Goal: Task Accomplishment & Management: Manage account settings

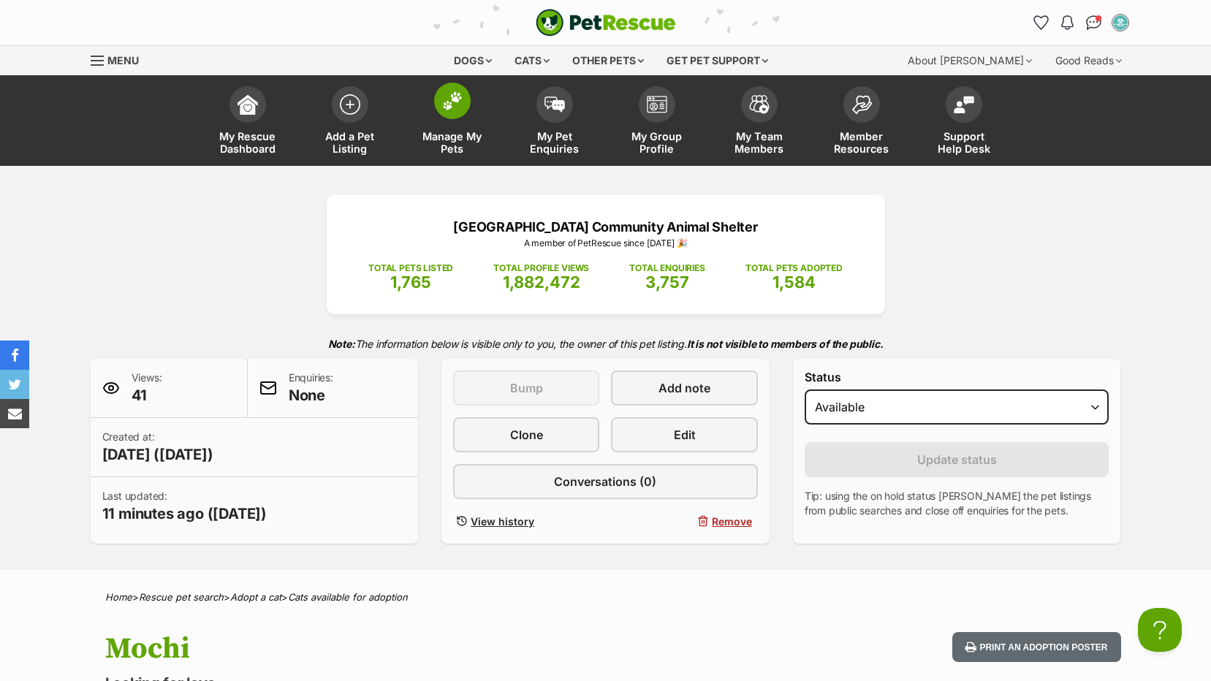
click at [446, 140] on span "Manage My Pets" at bounding box center [452, 142] width 66 height 25
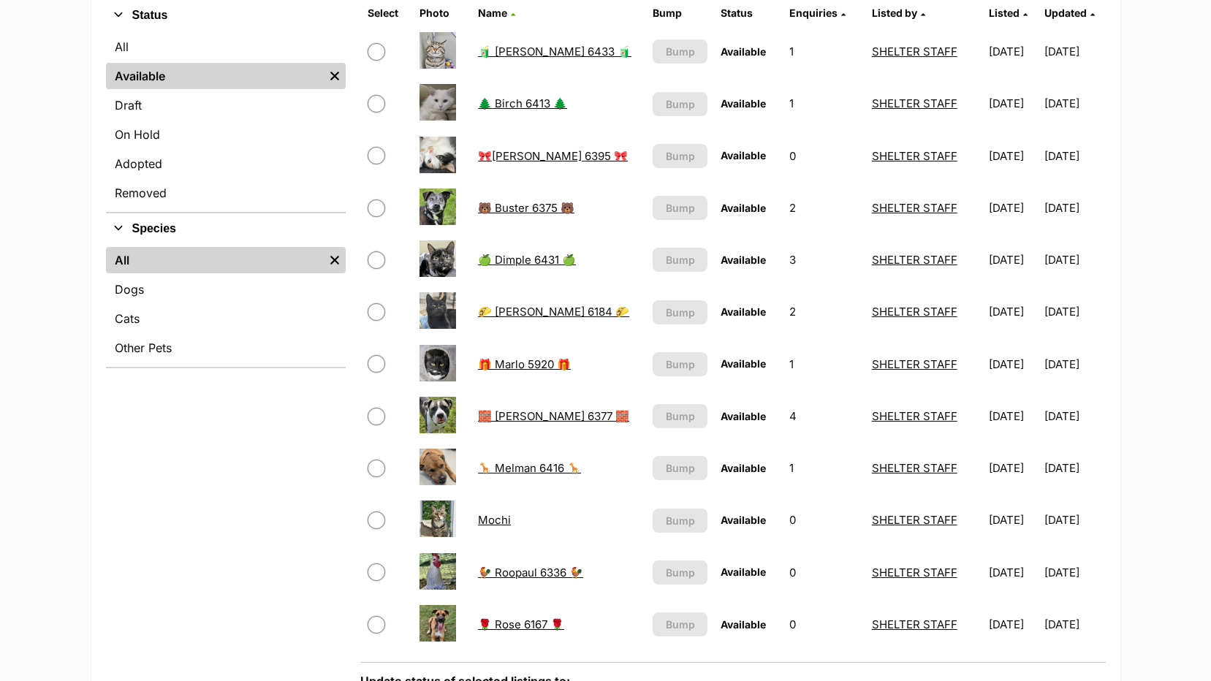
scroll to position [365, 0]
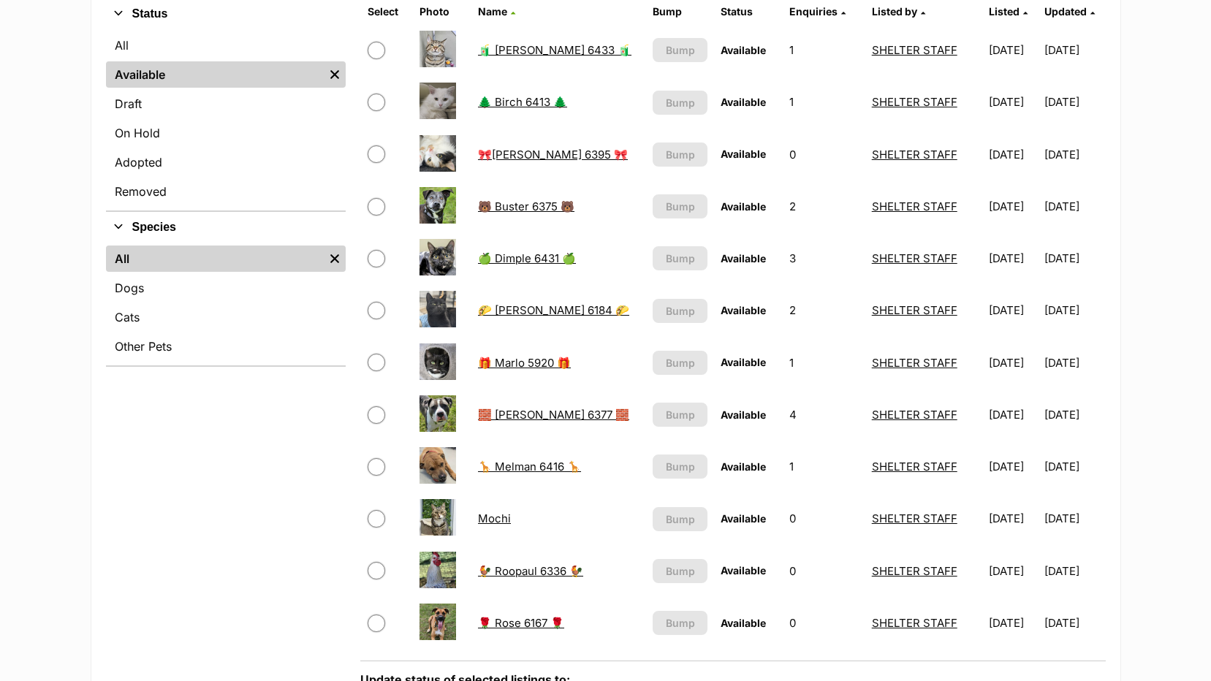
click at [494, 520] on link "Mochi" at bounding box center [494, 518] width 33 height 14
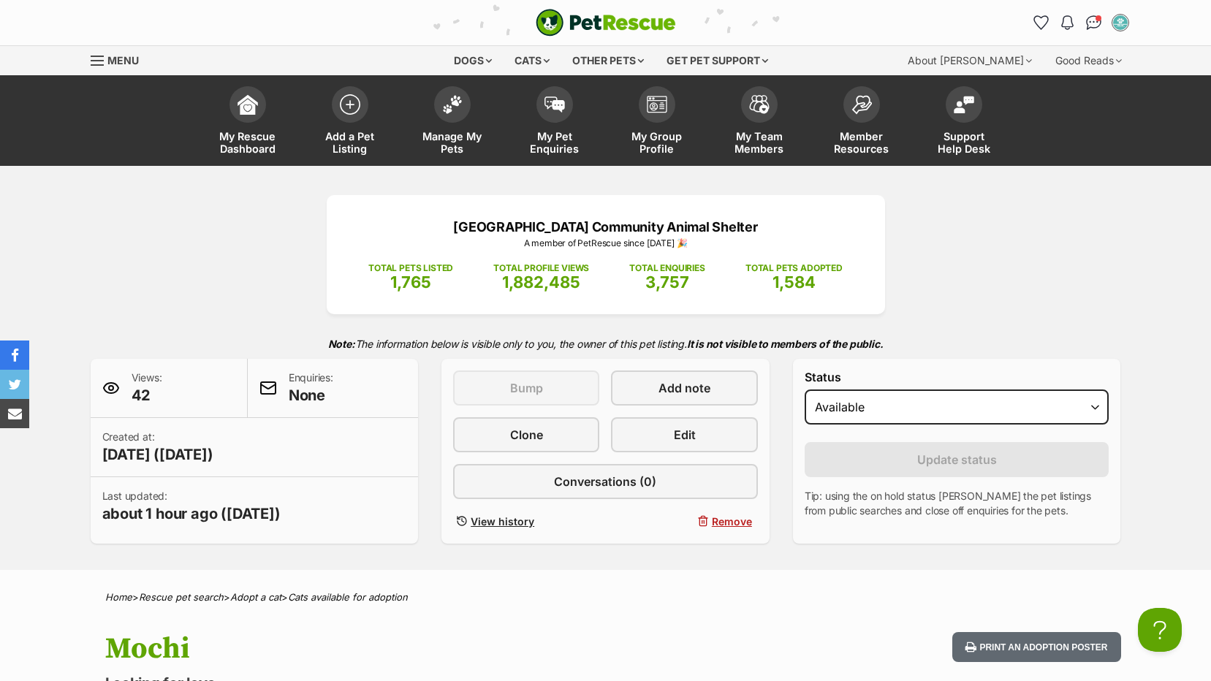
select select "on_hold"
click at [804, 389] on select "Draft Available On hold Adopted" at bounding box center [956, 406] width 305 height 35
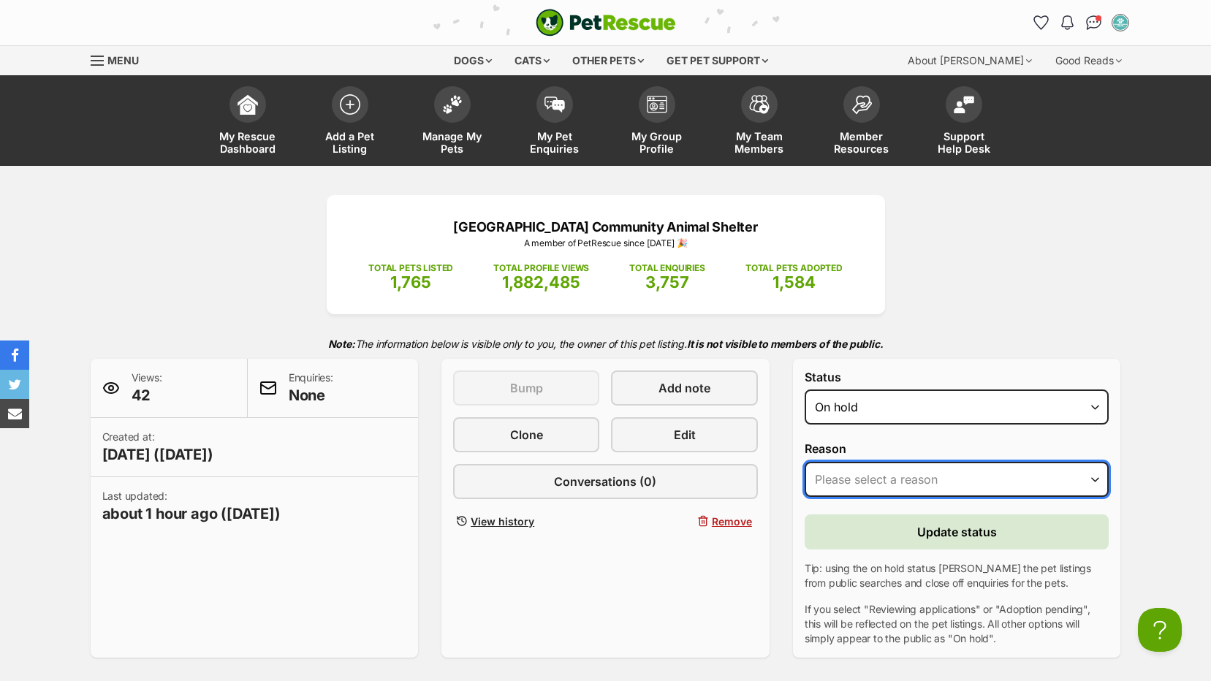
click at [910, 476] on select "Please select a reason Medical reasons Reviewing applications Adoption pending …" at bounding box center [956, 479] width 305 height 35
select select "adoption_pending"
click at [804, 462] on select "Please select a reason Medical reasons Reviewing applications Adoption pending …" at bounding box center [956, 479] width 305 height 35
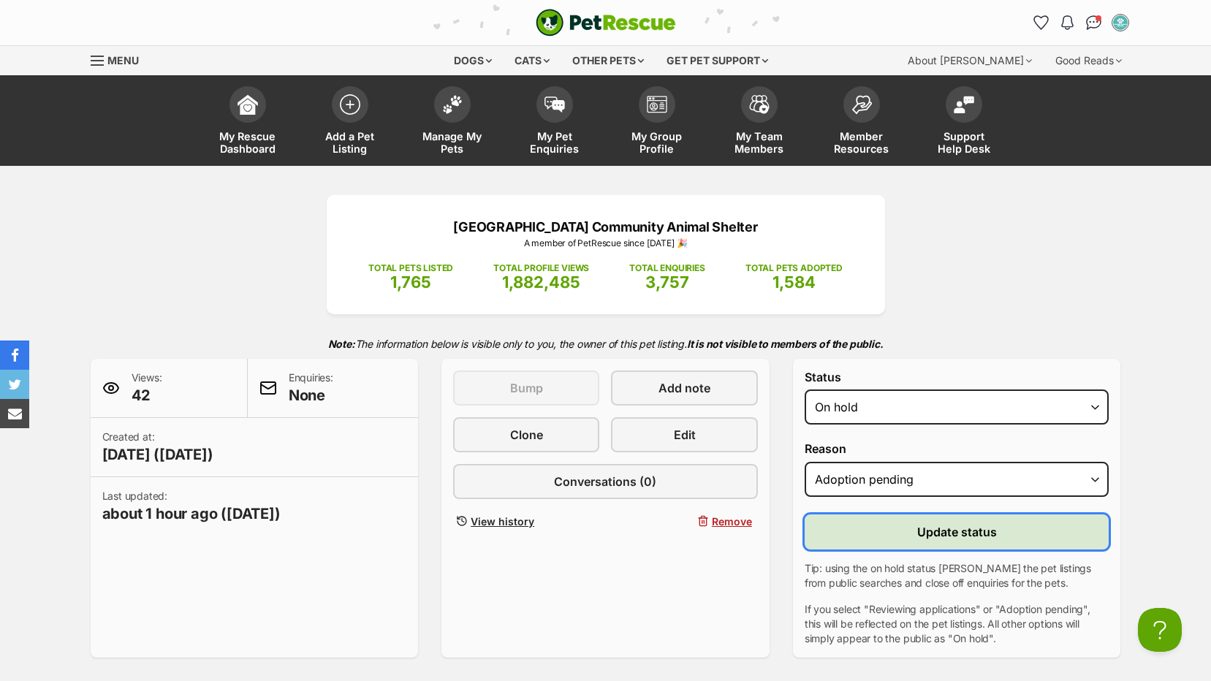
click at [878, 532] on button "Update status" at bounding box center [956, 531] width 305 height 35
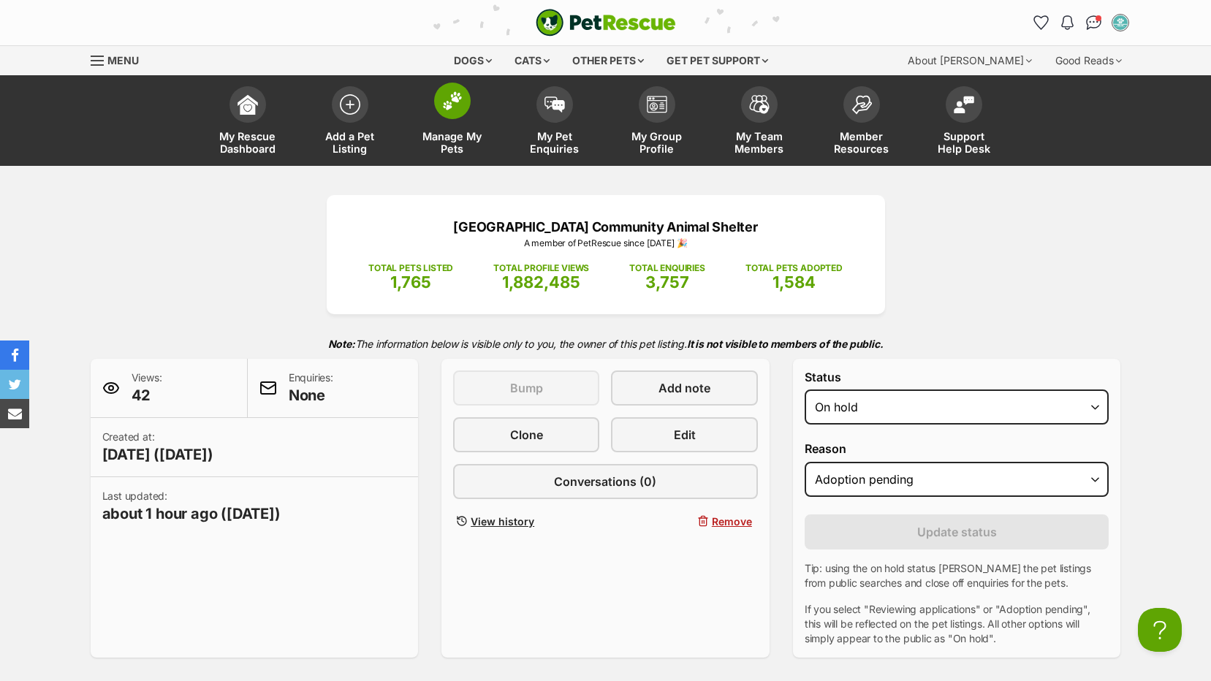
click at [440, 137] on span "Manage My Pets" at bounding box center [452, 142] width 66 height 25
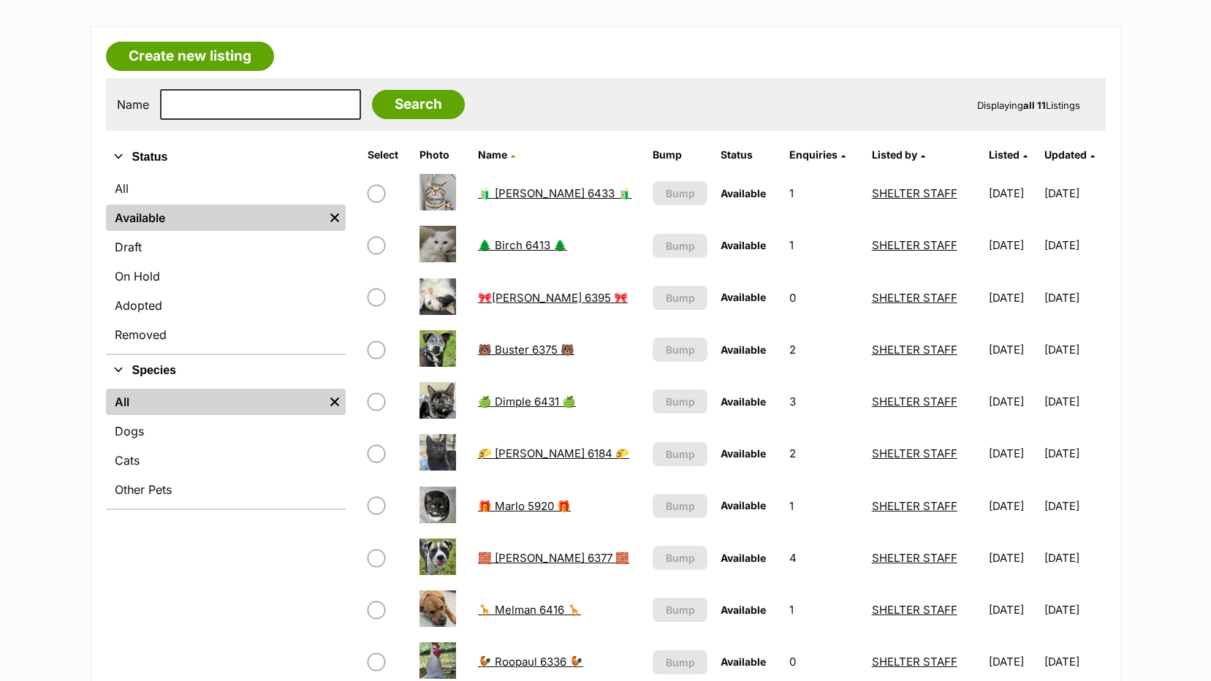
scroll to position [219, 0]
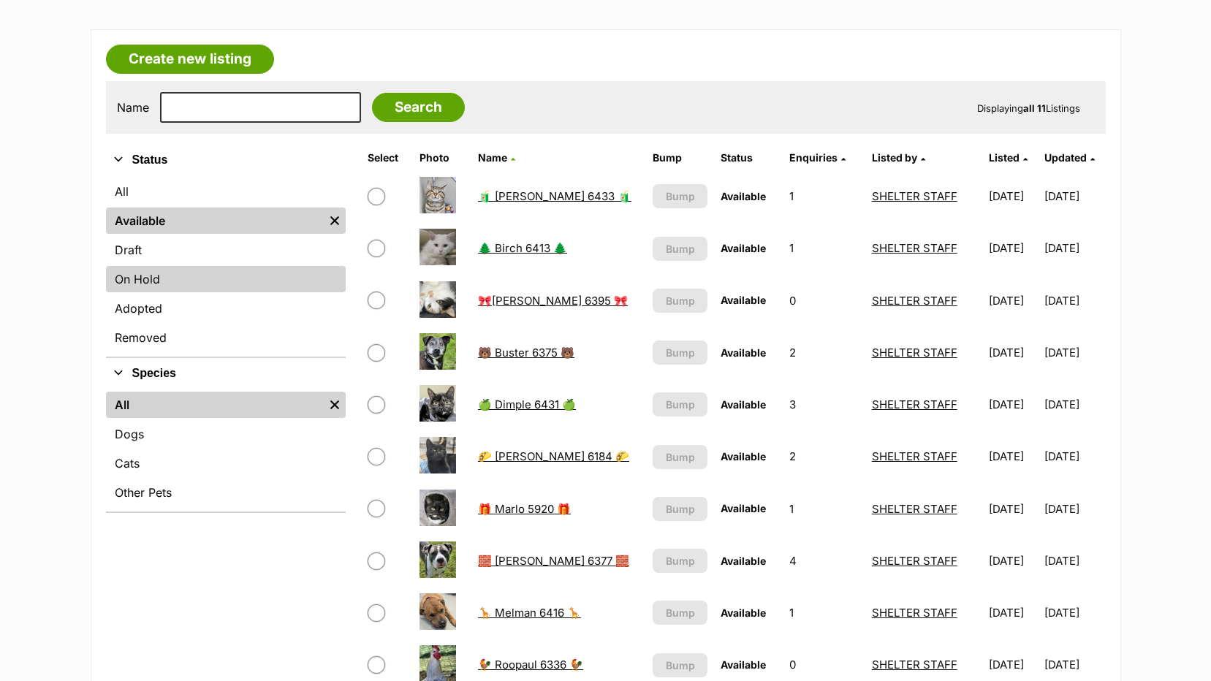
click at [162, 283] on link "On Hold" at bounding box center [226, 279] width 240 height 26
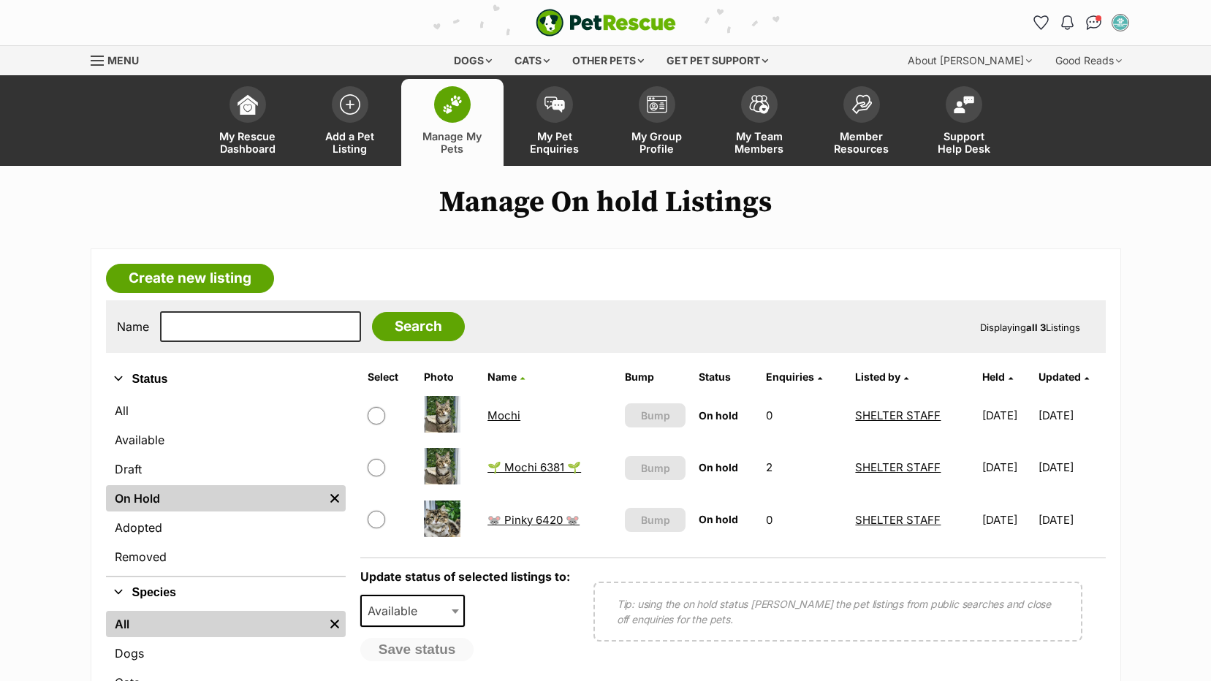
click at [448, 129] on link "Manage My Pets" at bounding box center [452, 122] width 102 height 87
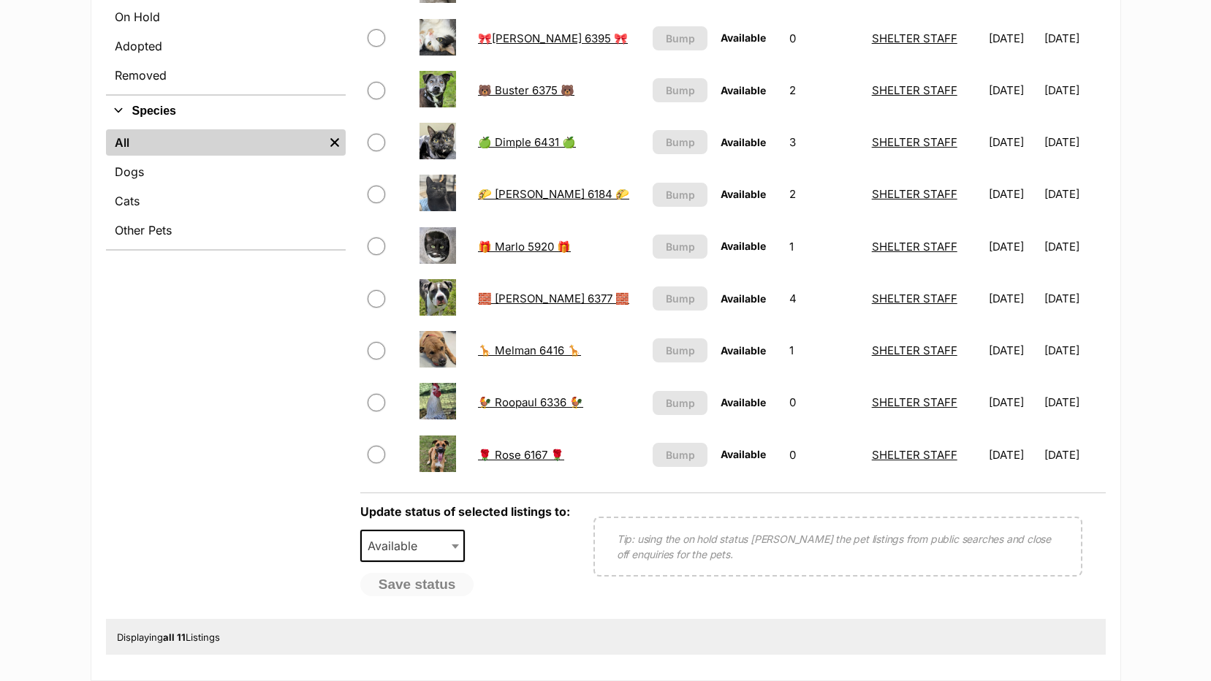
scroll to position [511, 0]
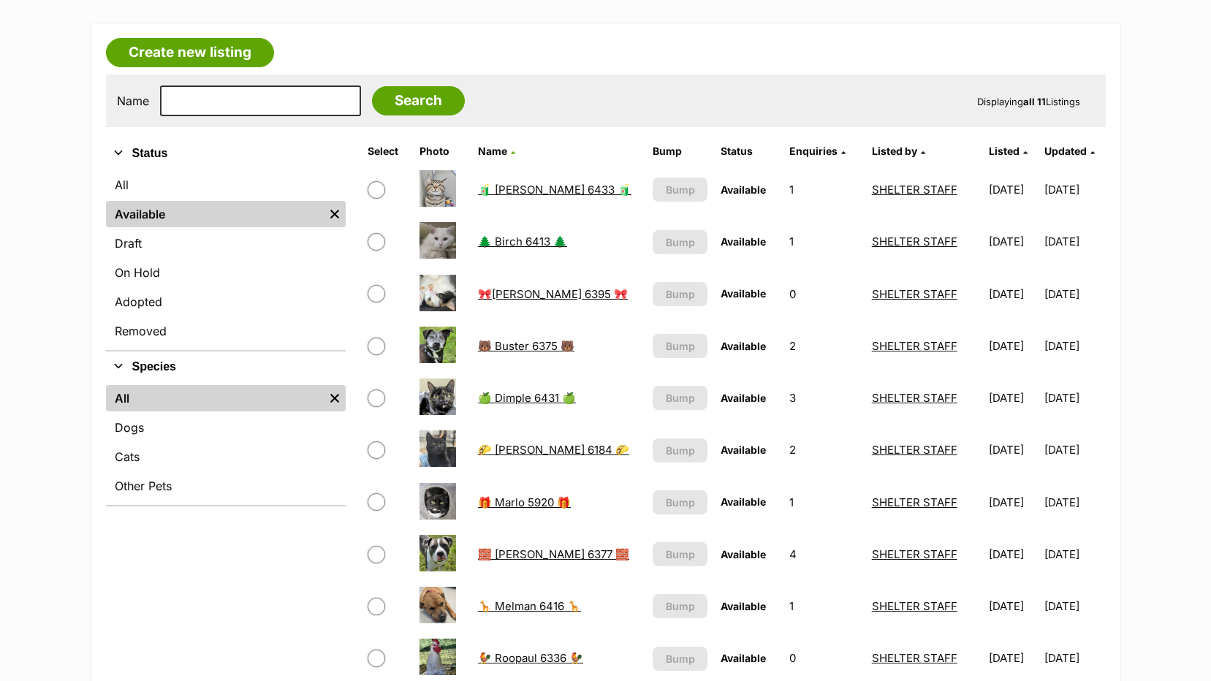
scroll to position [219, 0]
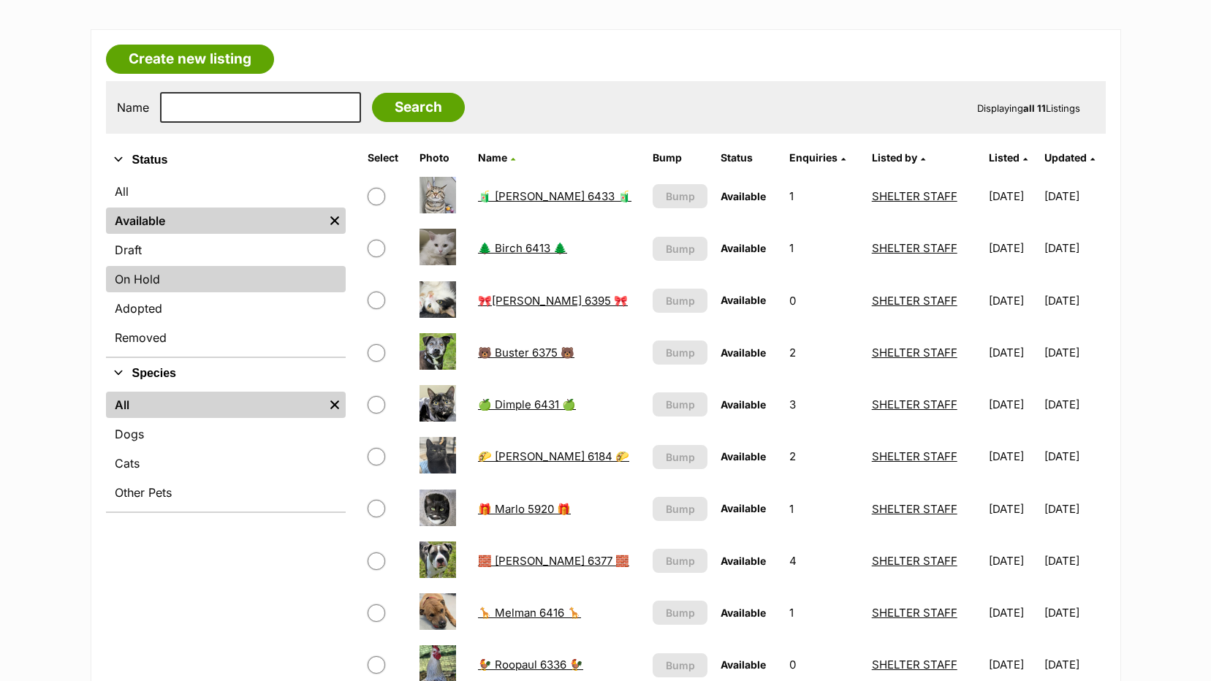
click at [166, 271] on link "On Hold" at bounding box center [226, 279] width 240 height 26
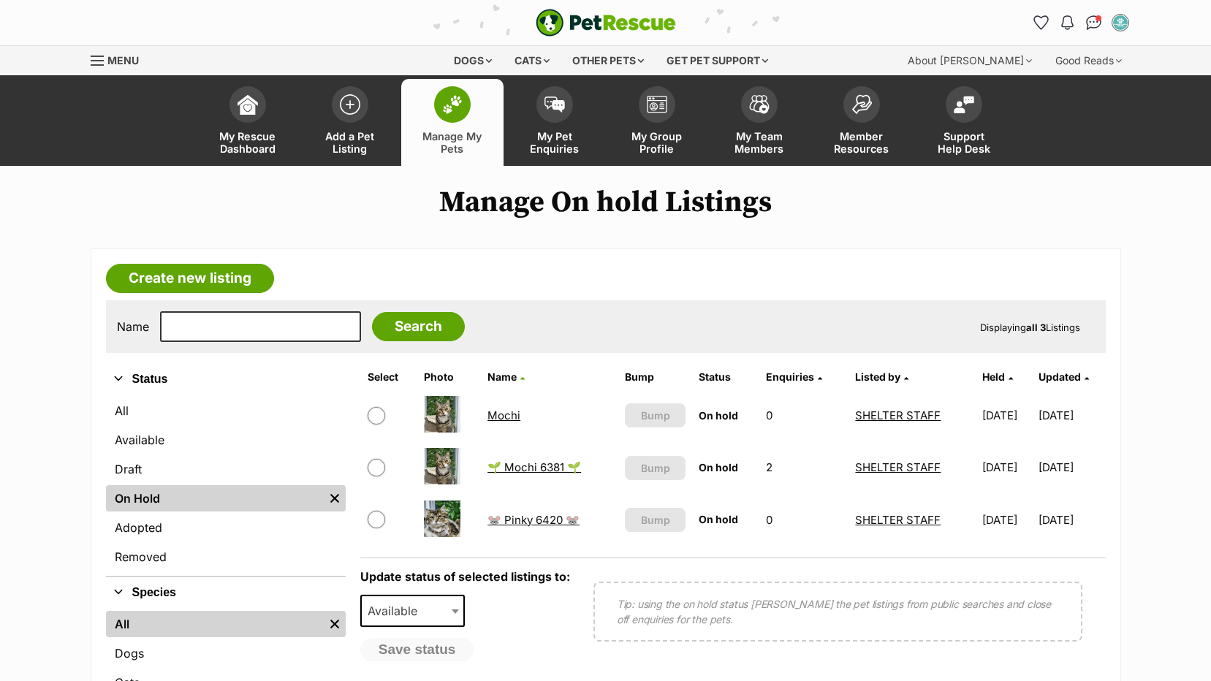
click at [517, 470] on link "🌱 Mochi 6381 🌱" at bounding box center [534, 467] width 94 height 14
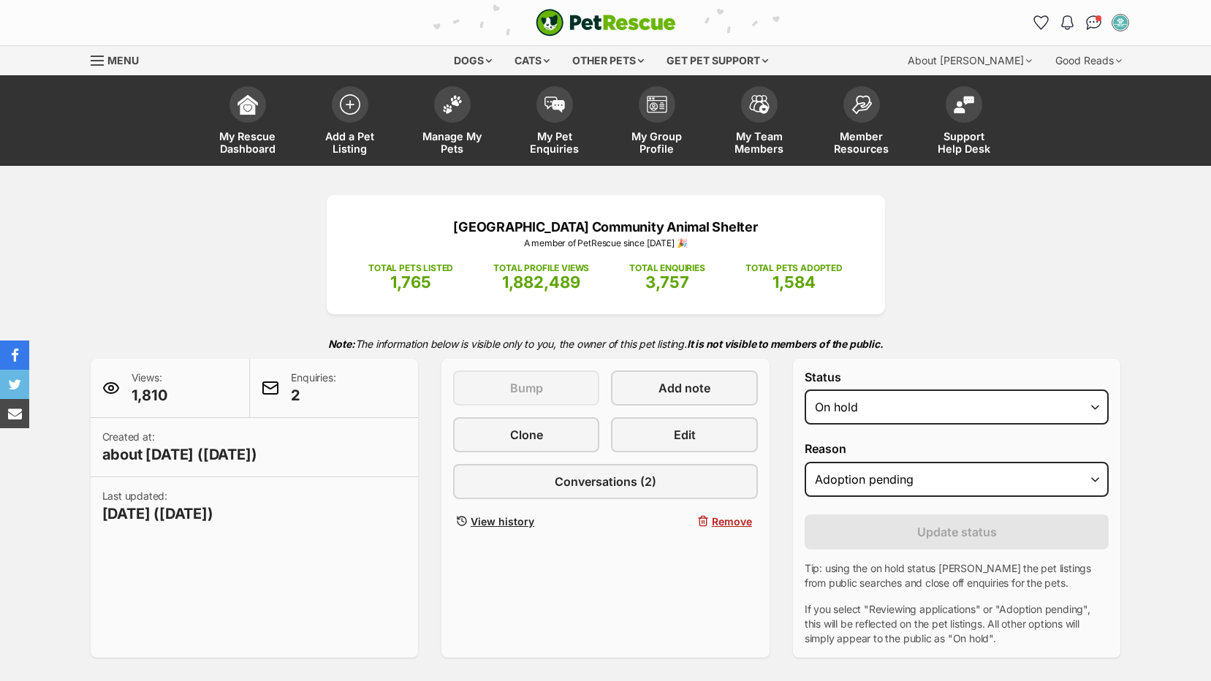
select select "rehomed"
click at [804, 389] on select "Draft - not available as listing has enquires Available On hold Adopted" at bounding box center [956, 406] width 305 height 35
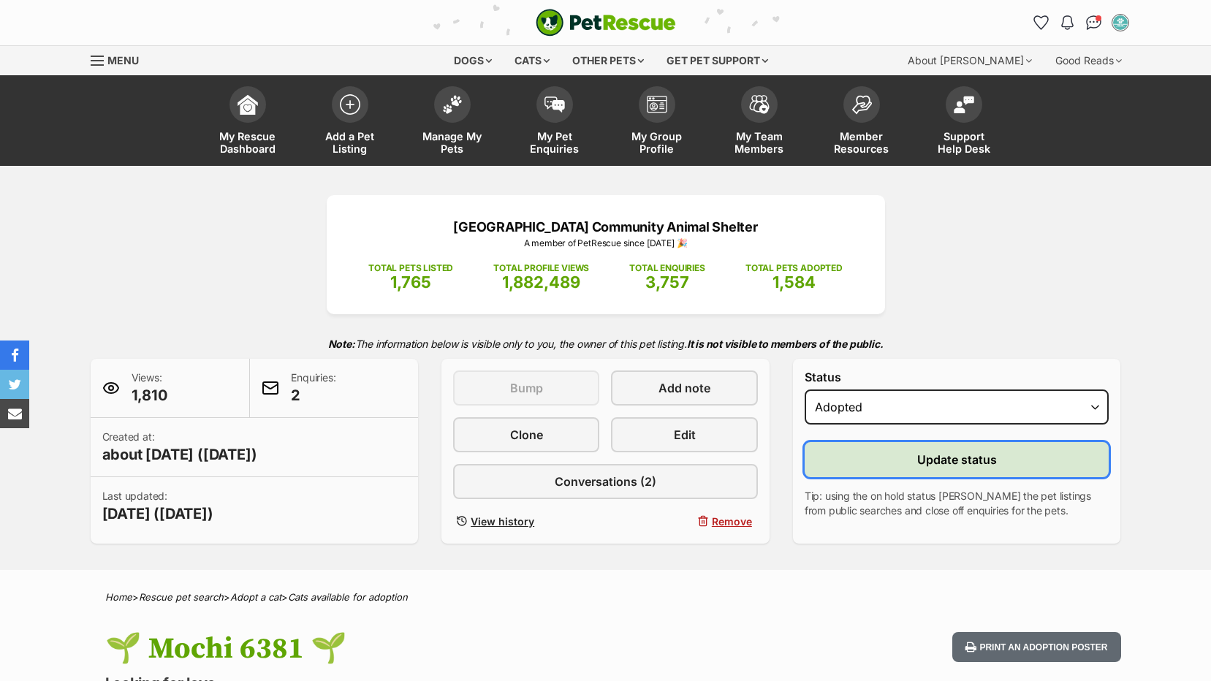
click at [875, 460] on button "Update status" at bounding box center [956, 459] width 305 height 35
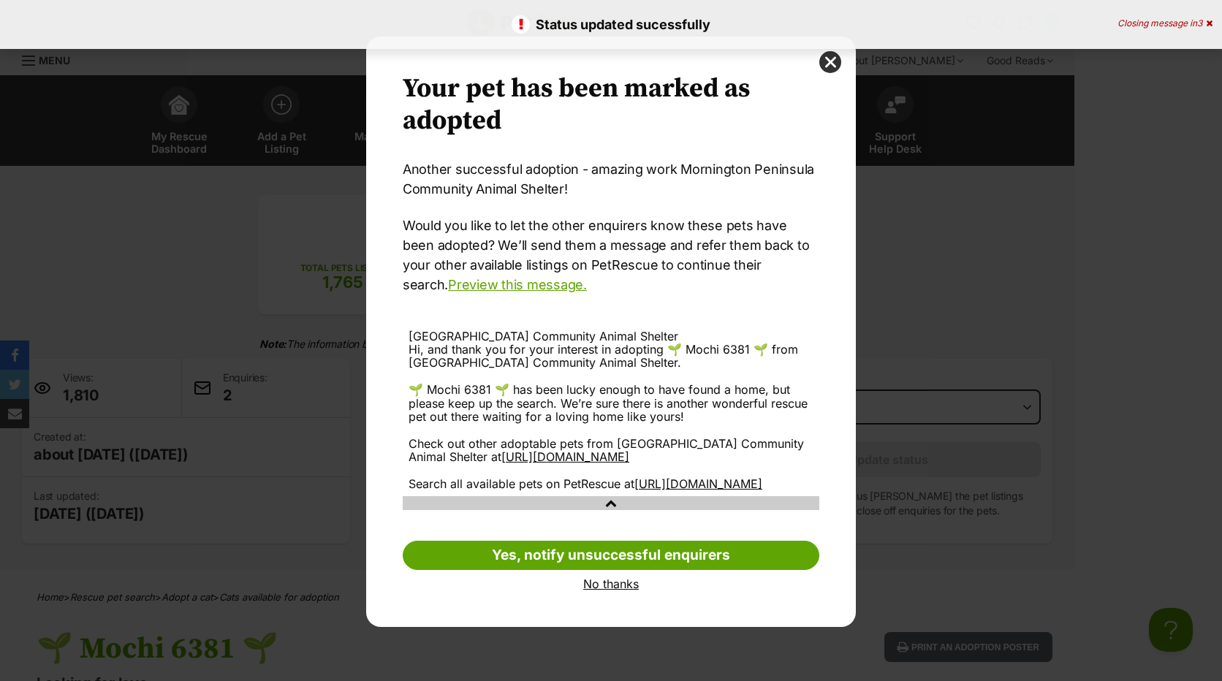
click at [601, 590] on link "No thanks" at bounding box center [611, 583] width 416 height 13
